Goal: Navigation & Orientation: Find specific page/section

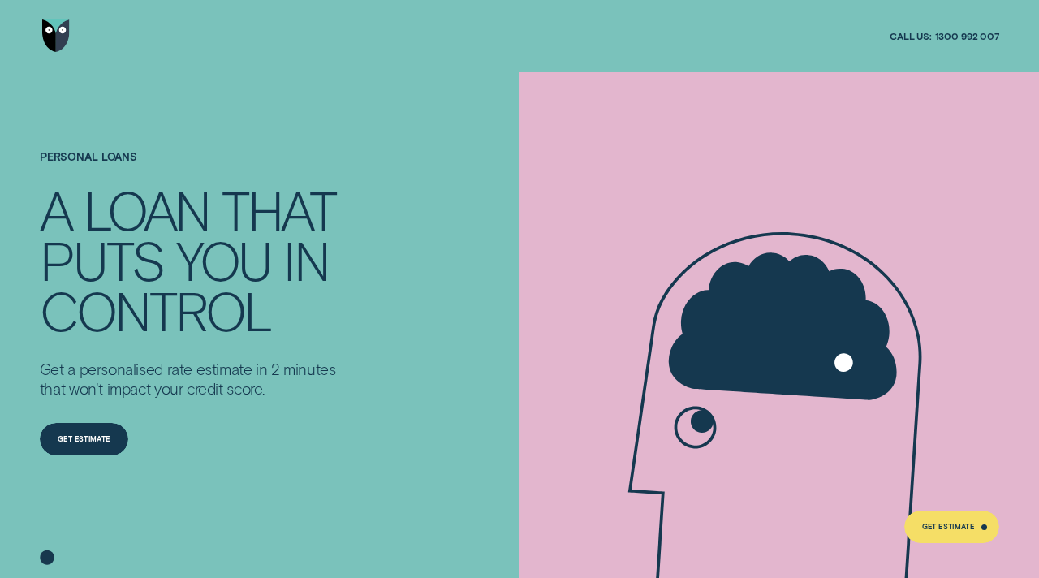
click at [54, 41] on img "Go to home page" at bounding box center [55, 35] width 27 height 32
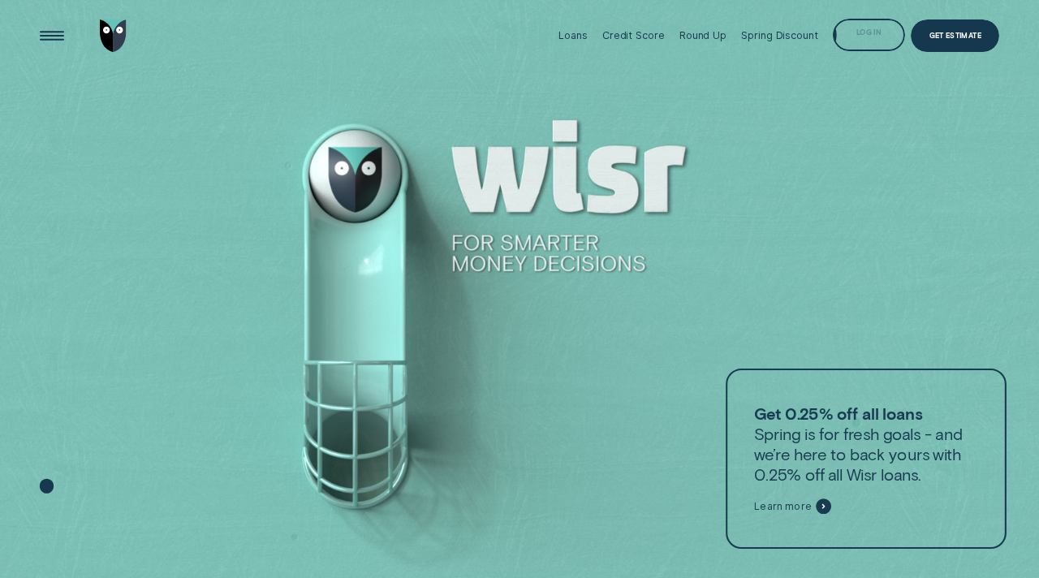
click at [879, 33] on div "Log in" at bounding box center [868, 36] width 25 height 6
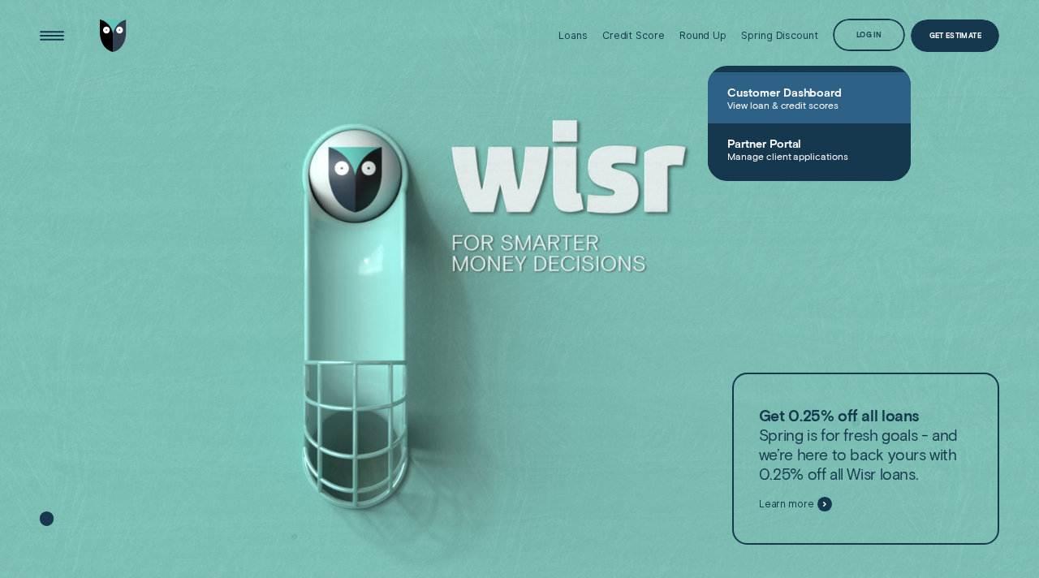
click at [792, 97] on span "Customer Dashboard" at bounding box center [809, 92] width 164 height 14
